Goal: Transaction & Acquisition: Download file/media

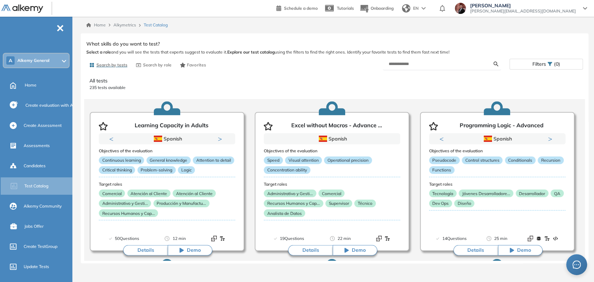
click at [419, 9] on span "EN" at bounding box center [416, 8] width 6 height 6
click at [436, 24] on li "Spanish" at bounding box center [417, 23] width 37 height 11
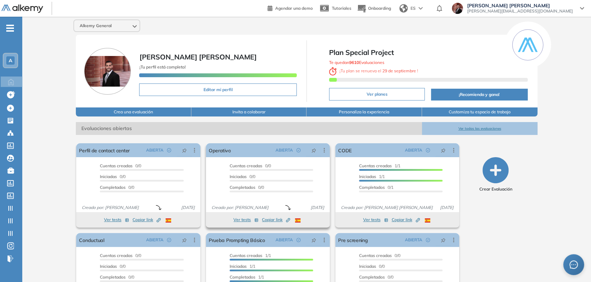
scroll to position [43, 0]
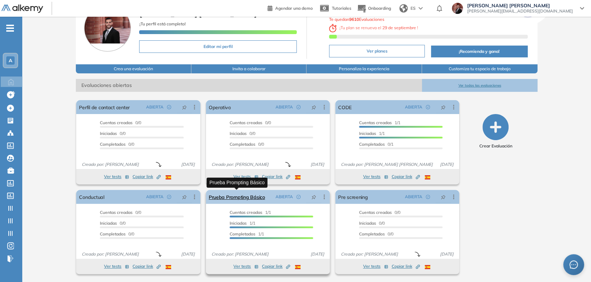
click at [251, 196] on link "Prueba Prompting Básico" at bounding box center [237, 197] width 56 height 14
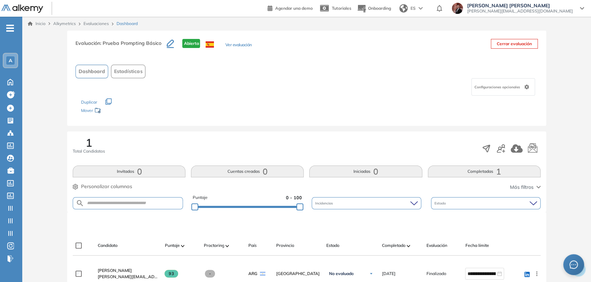
click at [427, 10] on div "ES" at bounding box center [412, 8] width 30 height 14
click at [431, 36] on li "Inglés" at bounding box center [414, 34] width 34 height 11
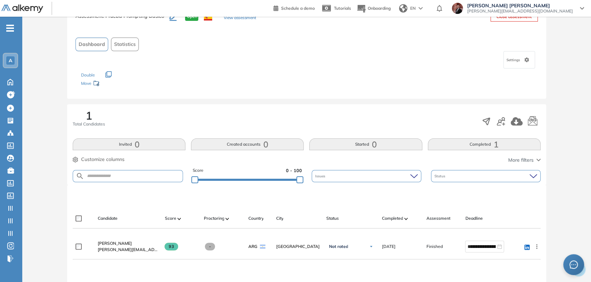
scroll to position [27, 0]
click at [517, 123] on icon "button" at bounding box center [517, 121] width 12 height 8
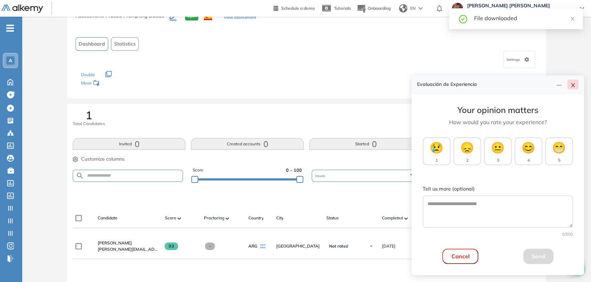
click at [574, 87] on icon "close" at bounding box center [573, 85] width 4 height 4
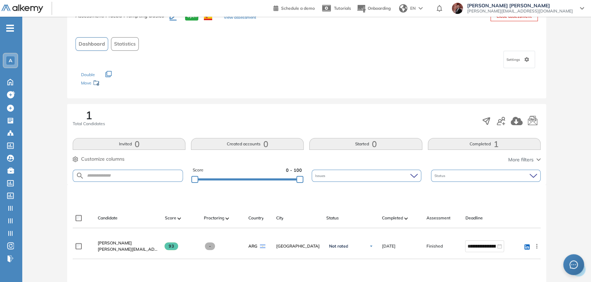
click at [515, 204] on div at bounding box center [308, 196] width 468 height 21
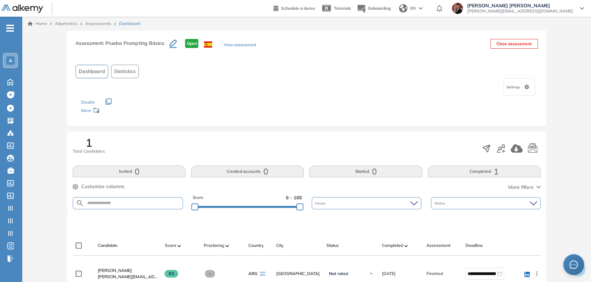
click at [99, 23] on link "Assessments" at bounding box center [98, 23] width 26 height 5
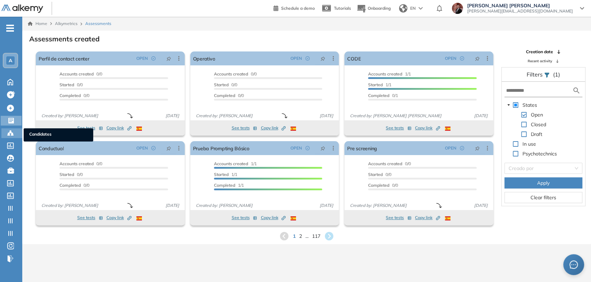
click at [10, 135] on icon at bounding box center [10, 133] width 7 height 7
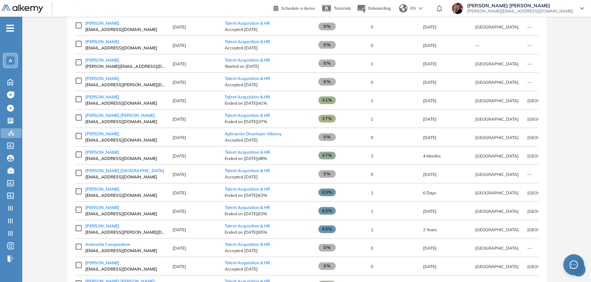
scroll to position [139, 0]
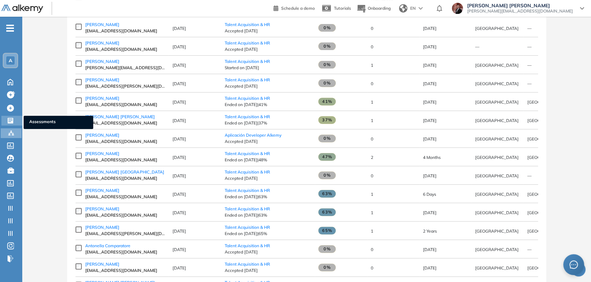
click at [10, 123] on icon at bounding box center [10, 120] width 7 height 7
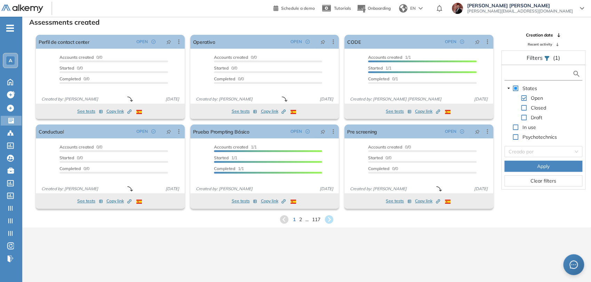
click at [526, 76] on input "text" at bounding box center [539, 73] width 66 height 7
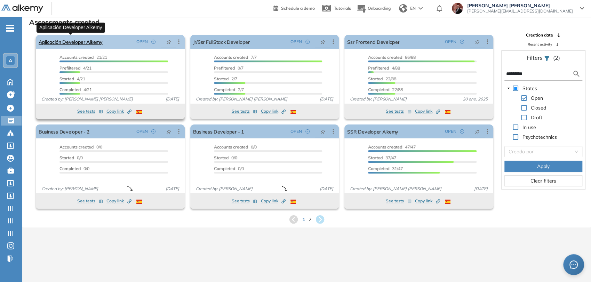
type input "*********"
click at [80, 44] on link "Aplicación Developer Alkemy" at bounding box center [71, 42] width 64 height 14
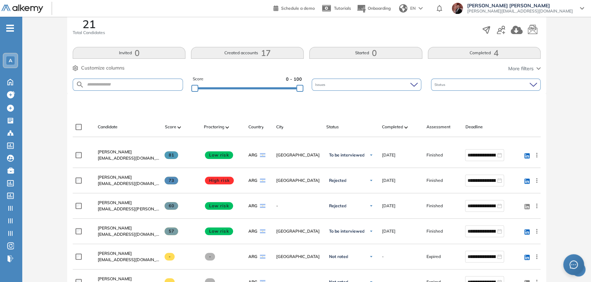
scroll to position [120, 0]
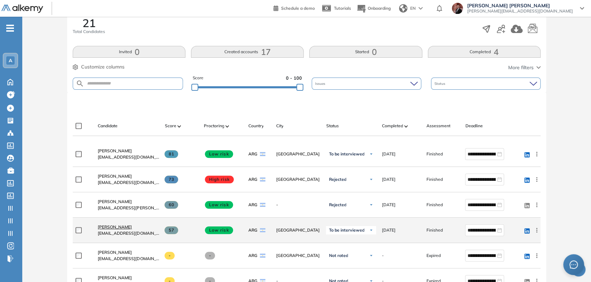
click at [113, 225] on span "[PERSON_NAME]" at bounding box center [115, 227] width 34 height 5
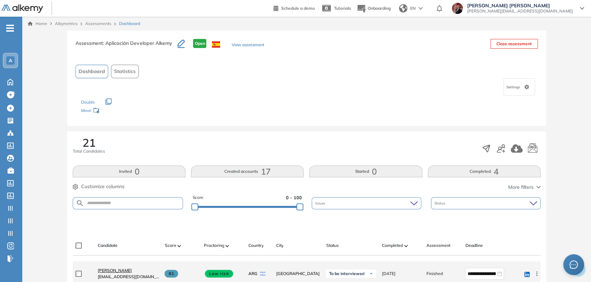
click at [118, 270] on span "[PERSON_NAME]" at bounding box center [115, 270] width 34 height 5
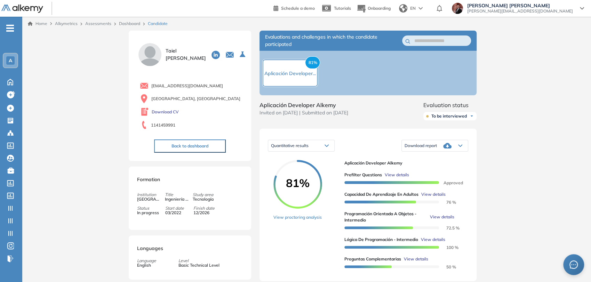
click at [451, 153] on div "Download report" at bounding box center [435, 146] width 66 height 14
click at [435, 163] on li "Download full report" at bounding box center [423, 159] width 37 height 7
click at [86, 101] on div "Home Alkymetrics Assessments Dashboard Candidate Duration : 00:00:00 Number of …" at bounding box center [306, 267] width 569 height 500
click at [134, 25] on link "Dashboard" at bounding box center [129, 23] width 21 height 5
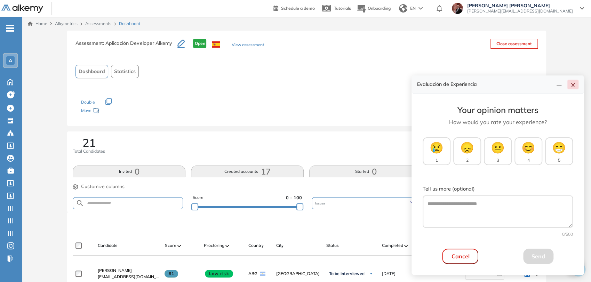
click at [574, 86] on icon "close" at bounding box center [574, 85] width 6 height 6
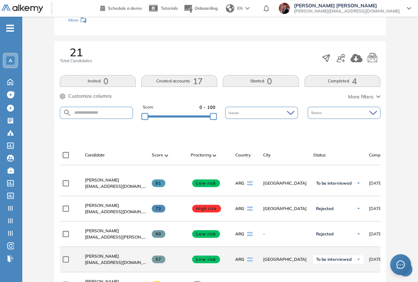
scroll to position [155, 0]
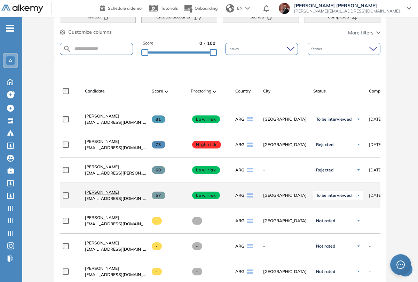
click at [109, 195] on span "[PERSON_NAME]" at bounding box center [102, 192] width 34 height 5
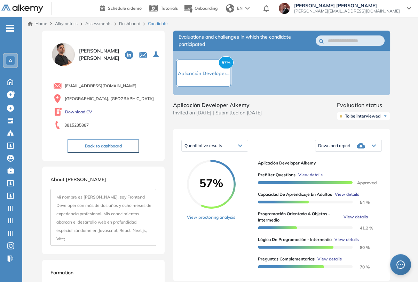
click at [250, 8] on img at bounding box center [247, 8] width 4 height 3
click at [260, 23] on li "Spanish" at bounding box center [241, 23] width 37 height 11
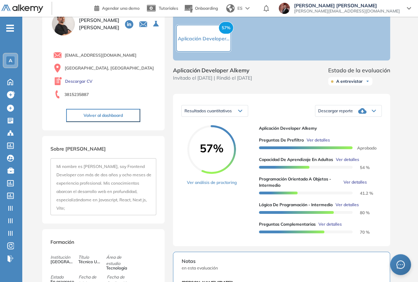
scroll to position [77, 0]
